Goal: Task Accomplishment & Management: Use online tool/utility

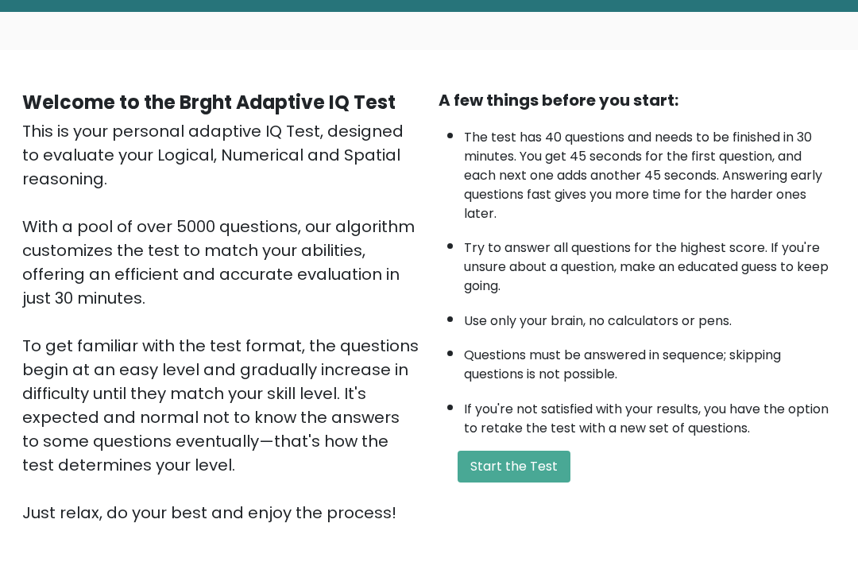
scroll to position [186, 0]
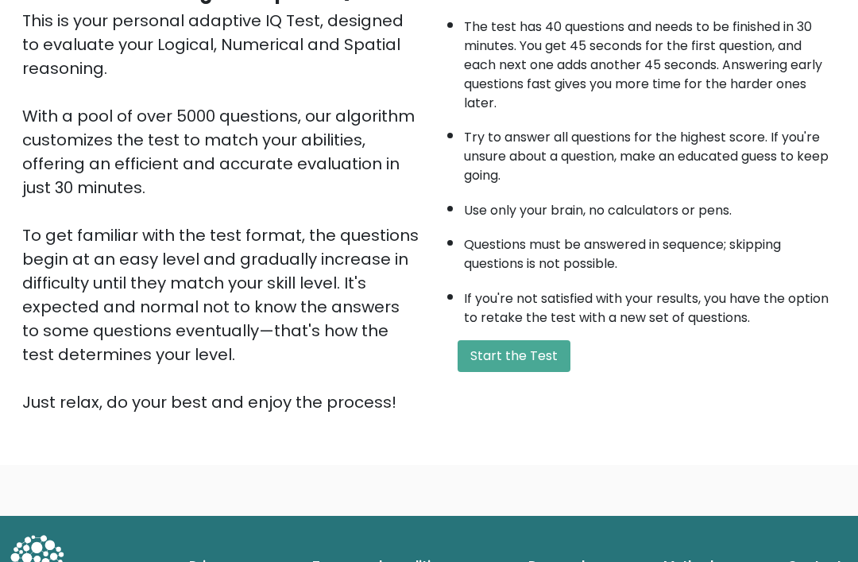
click at [529, 372] on button "Start the Test" at bounding box center [514, 356] width 113 height 32
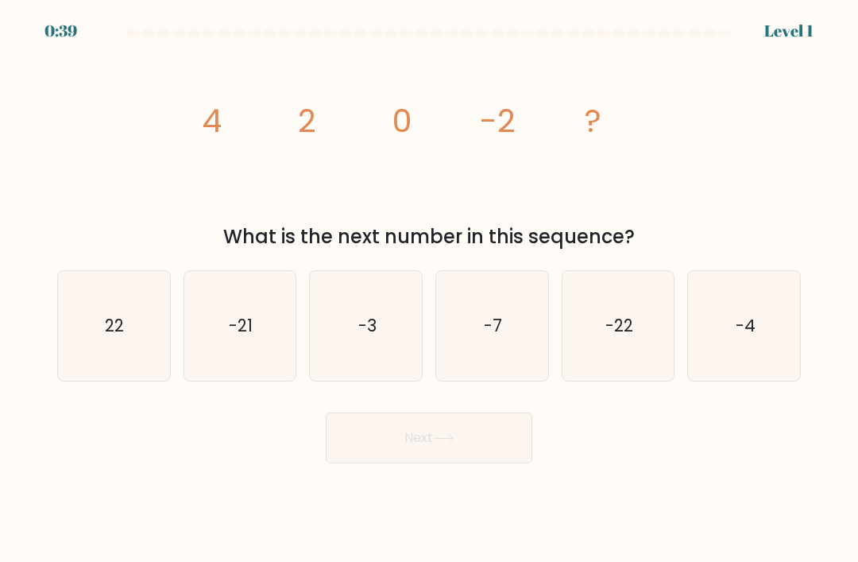
click at [742, 337] on text "-4" at bounding box center [745, 325] width 20 height 23
click at [430, 289] on input "f. -4" at bounding box center [429, 285] width 1 height 8
radio input "true"
click at [492, 453] on button "Next" at bounding box center [429, 437] width 207 height 51
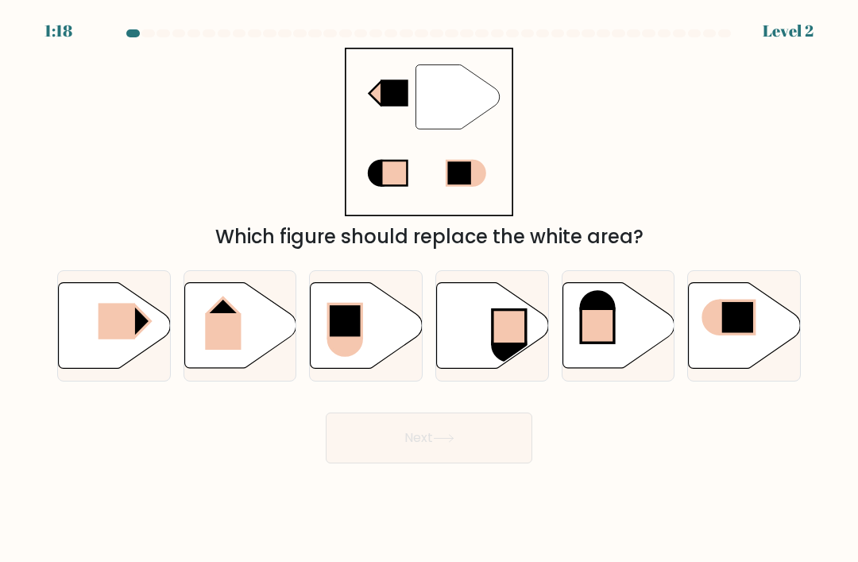
click at [106, 339] on rect at bounding box center [117, 321] width 37 height 36
click at [429, 289] on input "a." at bounding box center [429, 285] width 1 height 8
radio input "true"
click at [423, 454] on button "Next" at bounding box center [429, 437] width 207 height 51
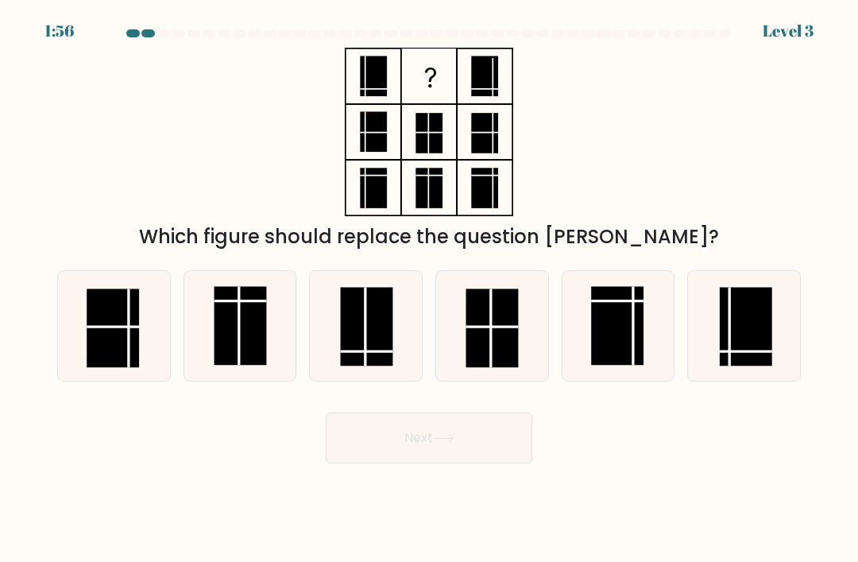
click at [359, 346] on rect at bounding box center [366, 327] width 52 height 79
click at [429, 289] on input "c." at bounding box center [429, 285] width 1 height 8
radio input "true"
click at [454, 443] on icon at bounding box center [443, 438] width 21 height 9
